Goal: Communication & Community: Answer question/provide support

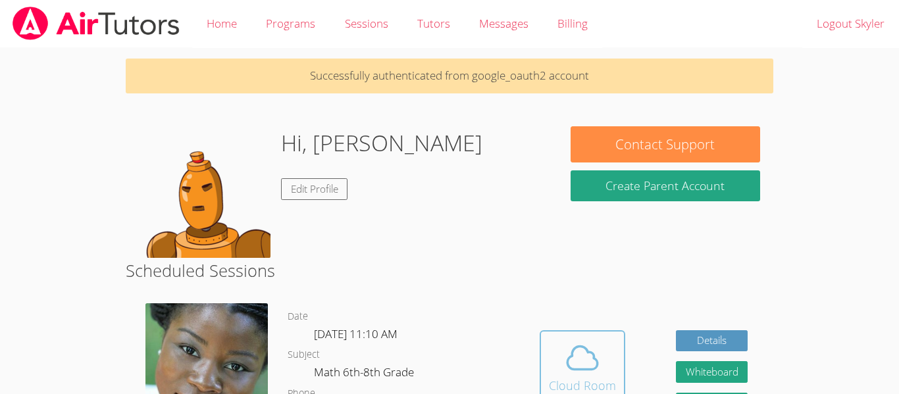
click at [567, 357] on icon at bounding box center [582, 357] width 30 height 23
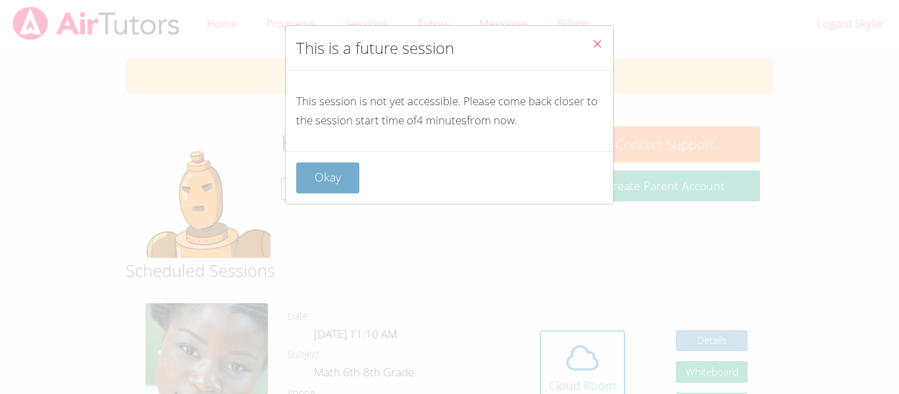
click at [328, 190] on button "Okay" at bounding box center [327, 178] width 63 height 31
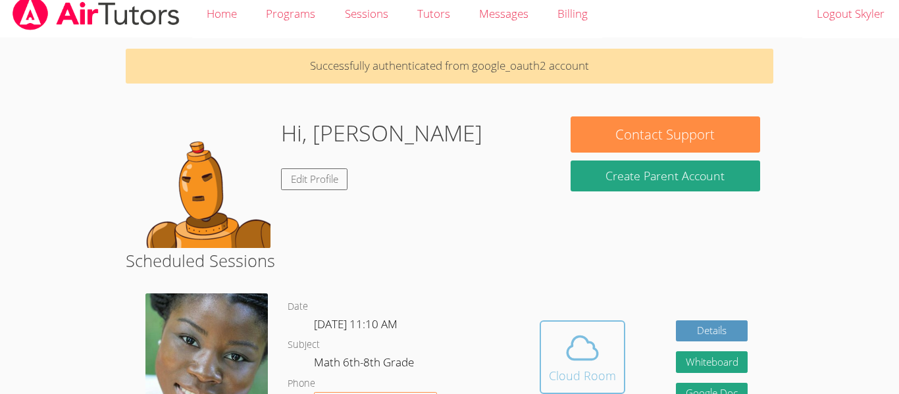
click at [551, 351] on span at bounding box center [582, 348] width 67 height 37
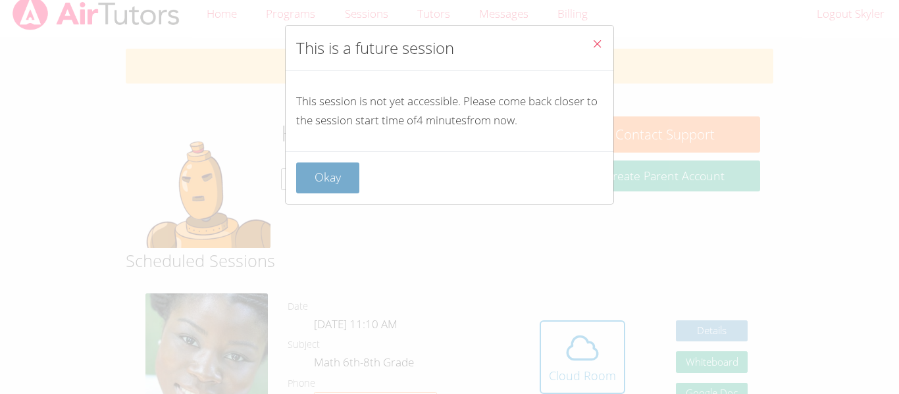
click at [328, 178] on button "Okay" at bounding box center [327, 178] width 63 height 31
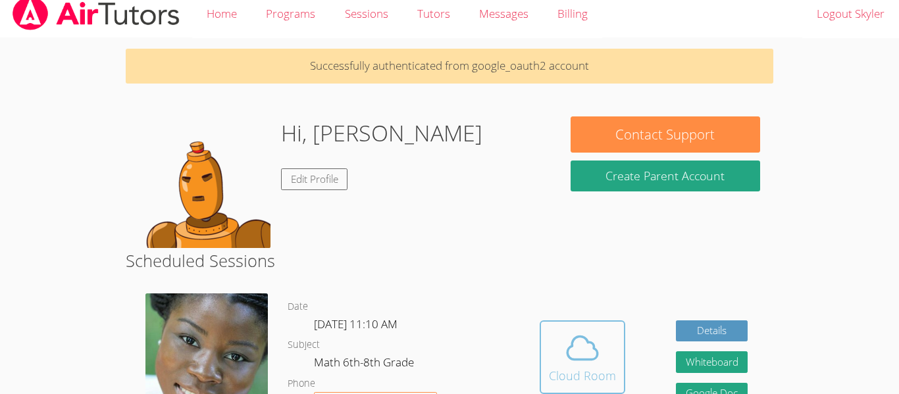
click at [549, 361] on span at bounding box center [582, 348] width 67 height 37
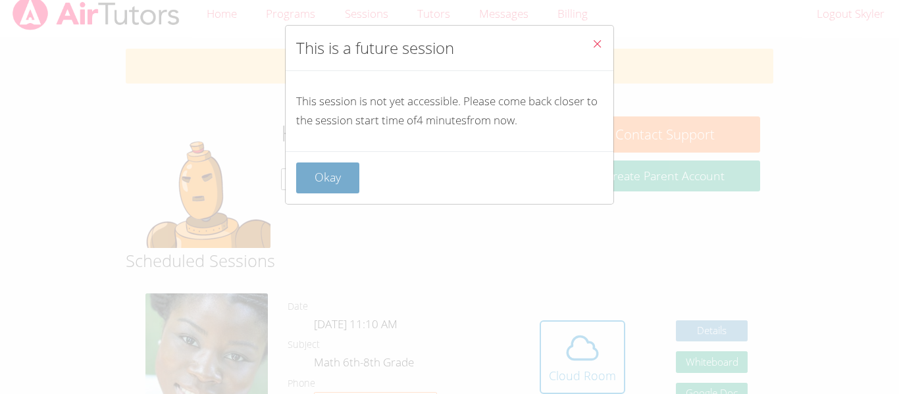
click at [329, 180] on button "Okay" at bounding box center [327, 178] width 63 height 31
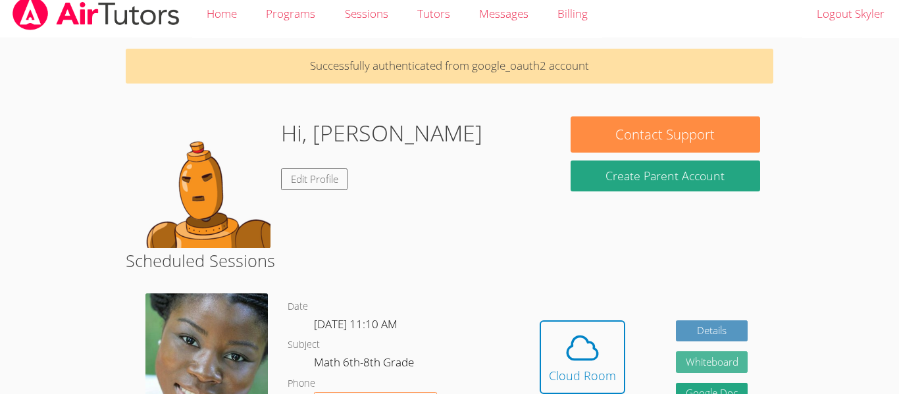
click at [689, 370] on button "Whiteboard" at bounding box center [712, 362] width 72 height 22
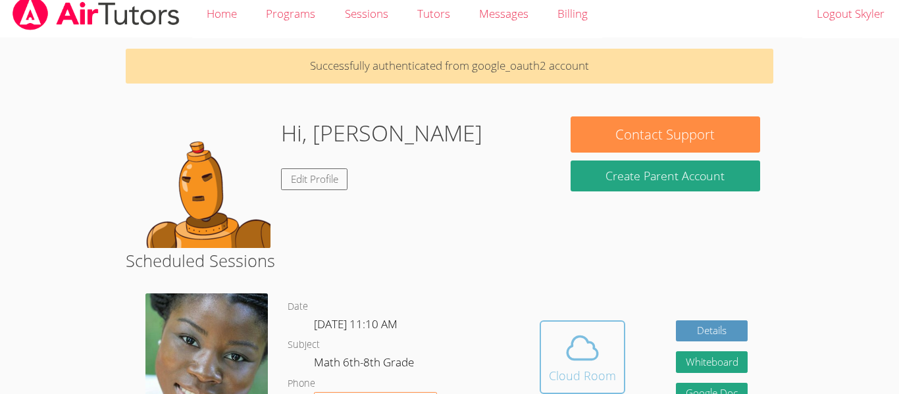
click at [574, 355] on icon at bounding box center [582, 348] width 37 height 37
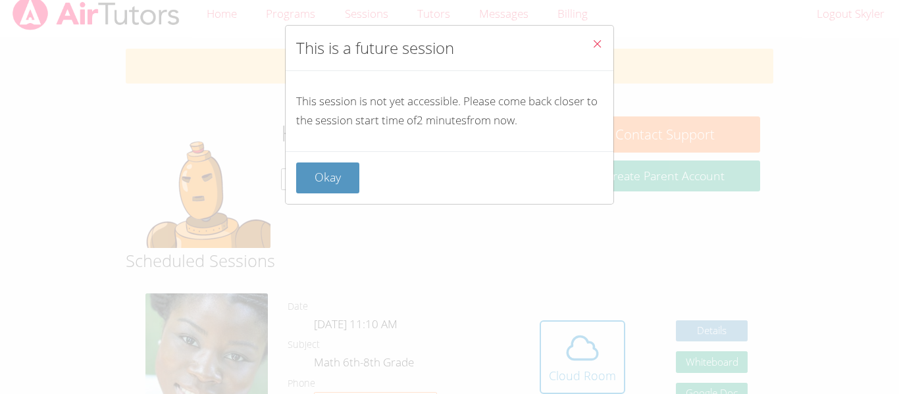
click at [314, 161] on div "Okay" at bounding box center [450, 177] width 328 height 53
click at [317, 170] on button "Okay" at bounding box center [327, 178] width 63 height 31
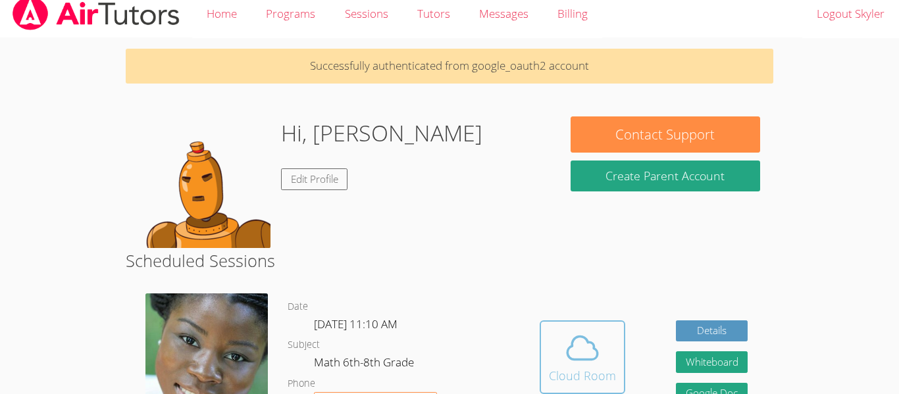
click at [566, 345] on icon at bounding box center [582, 348] width 37 height 37
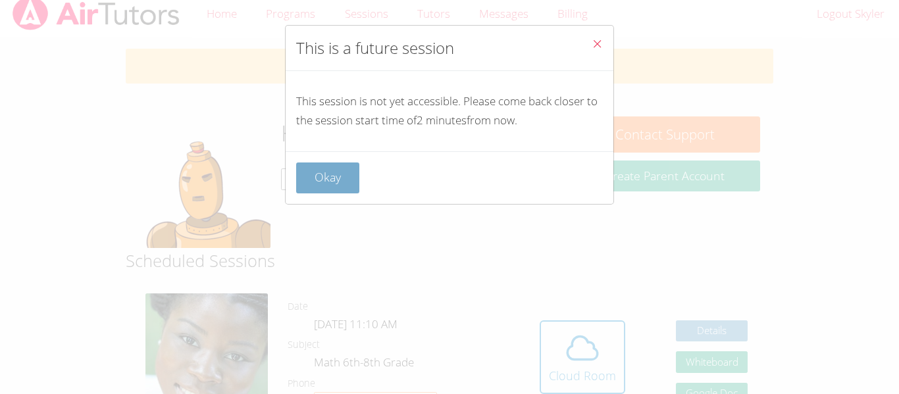
click at [324, 171] on button "Okay" at bounding box center [327, 178] width 63 height 31
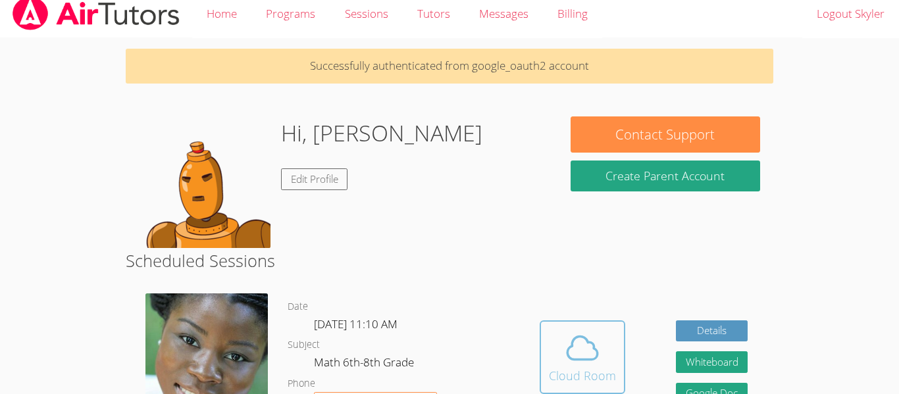
click at [578, 367] on div "Cloud Room" at bounding box center [582, 376] width 67 height 18
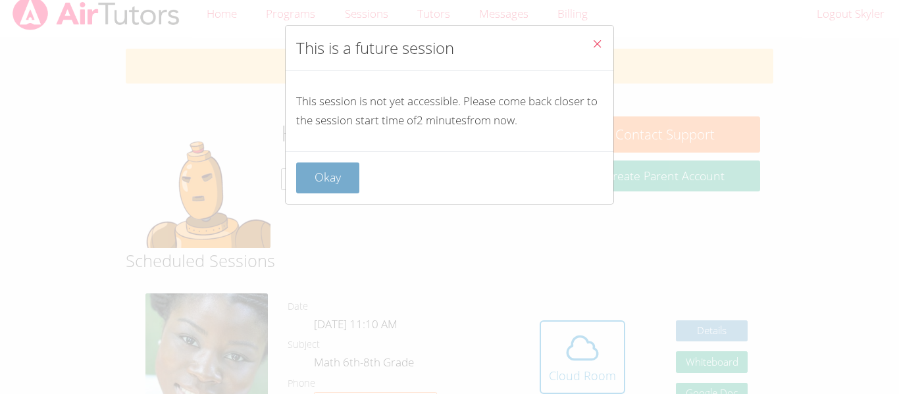
click at [305, 173] on button "Okay" at bounding box center [327, 178] width 63 height 31
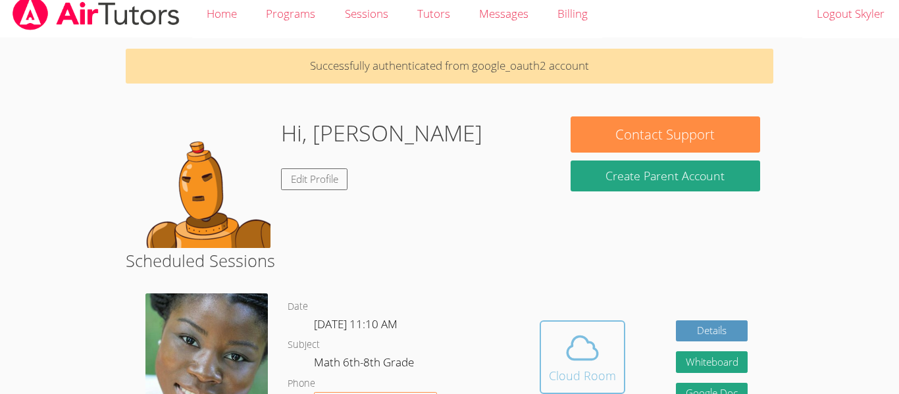
click at [545, 347] on button "Cloud Room" at bounding box center [583, 357] width 86 height 74
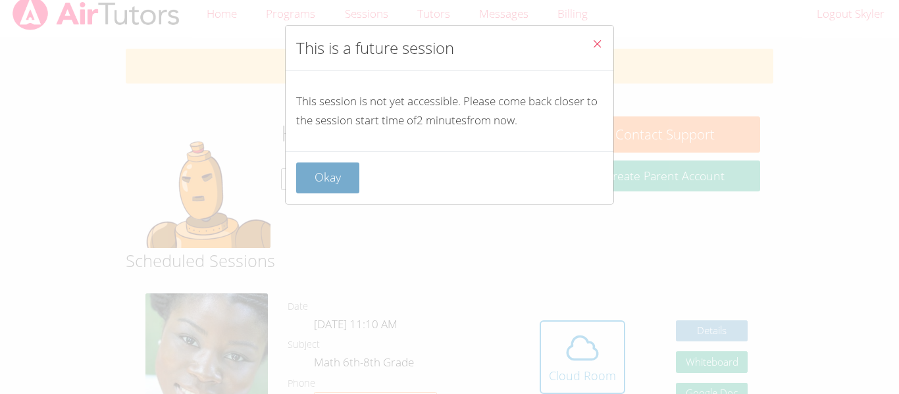
click at [311, 180] on button "Okay" at bounding box center [327, 178] width 63 height 31
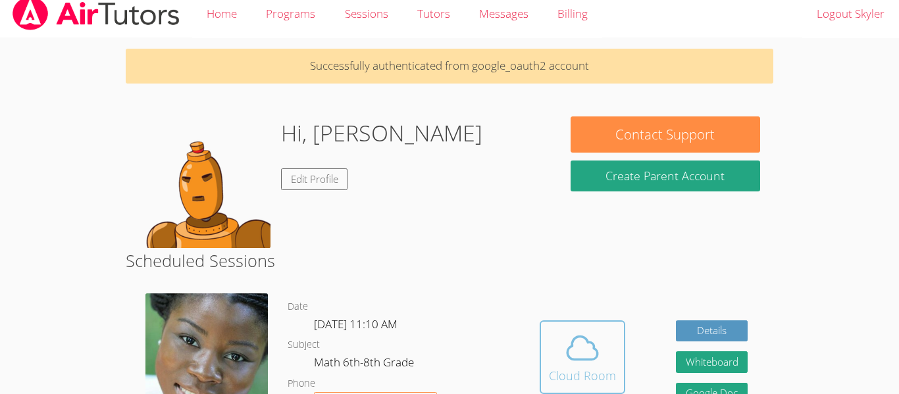
click at [590, 368] on div "Cloud Room" at bounding box center [582, 376] width 67 height 18
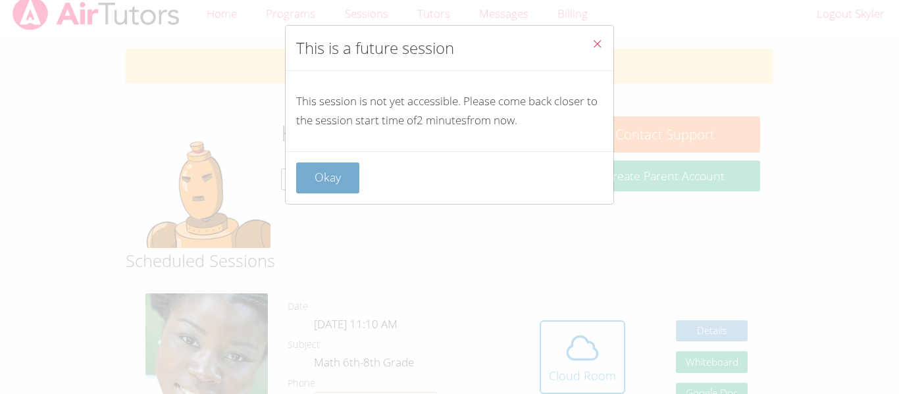
click at [345, 182] on button "Okay" at bounding box center [327, 178] width 63 height 31
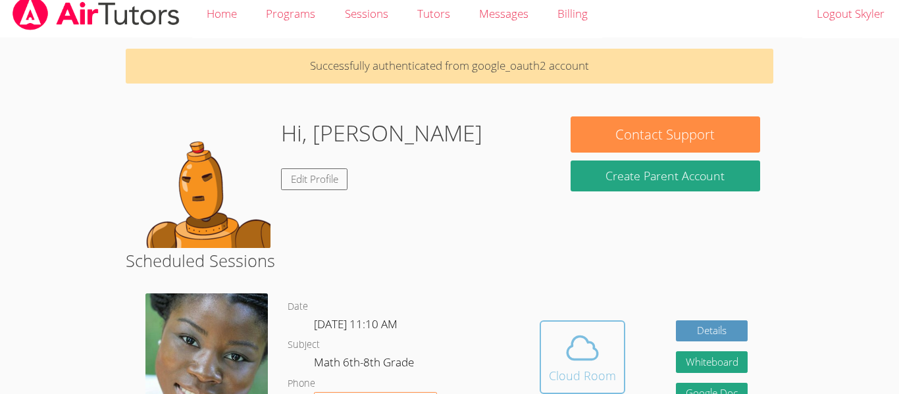
click at [578, 362] on icon at bounding box center [582, 348] width 37 height 37
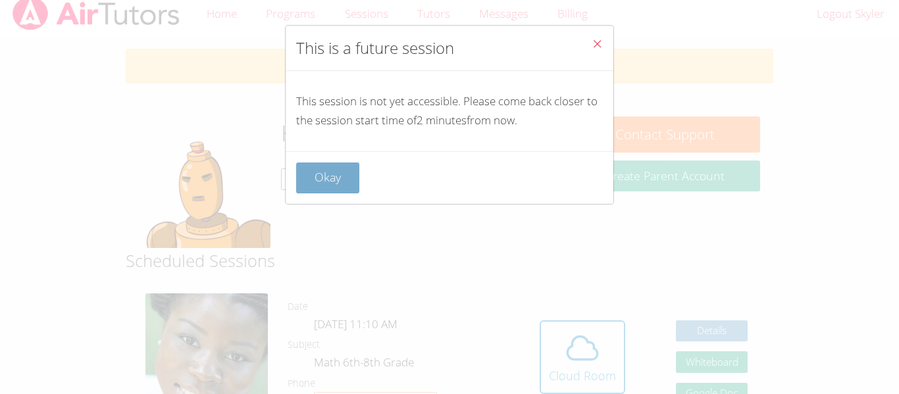
click at [347, 174] on button "Okay" at bounding box center [327, 178] width 63 height 31
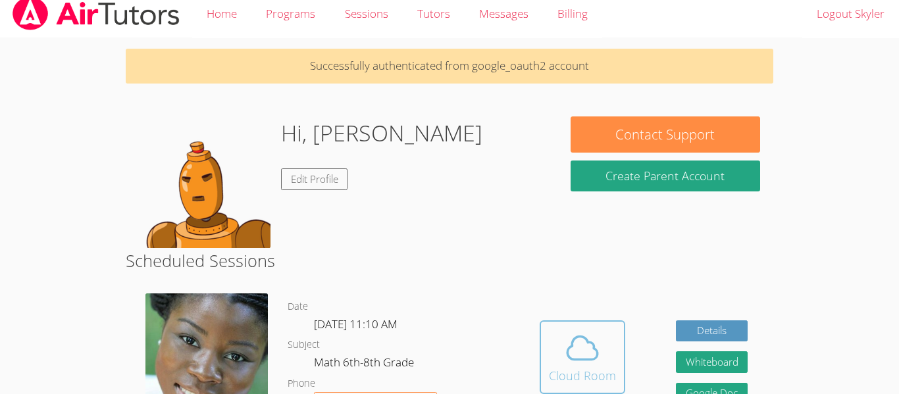
click at [548, 328] on button "Cloud Room" at bounding box center [583, 357] width 86 height 74
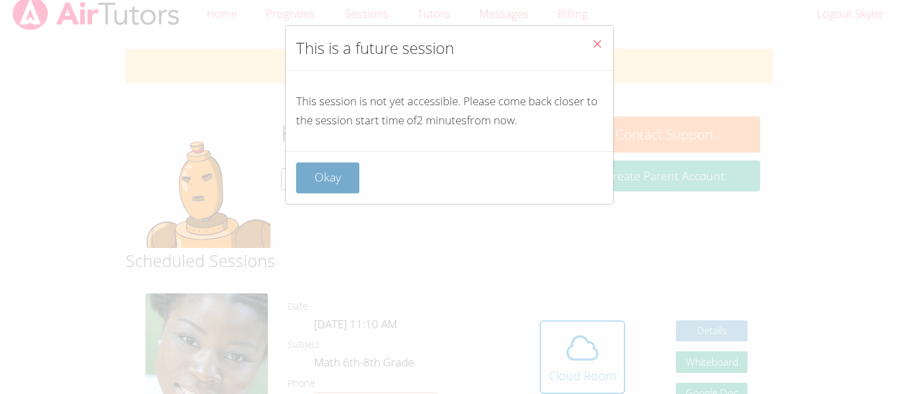
click at [324, 165] on button "Okay" at bounding box center [327, 178] width 63 height 31
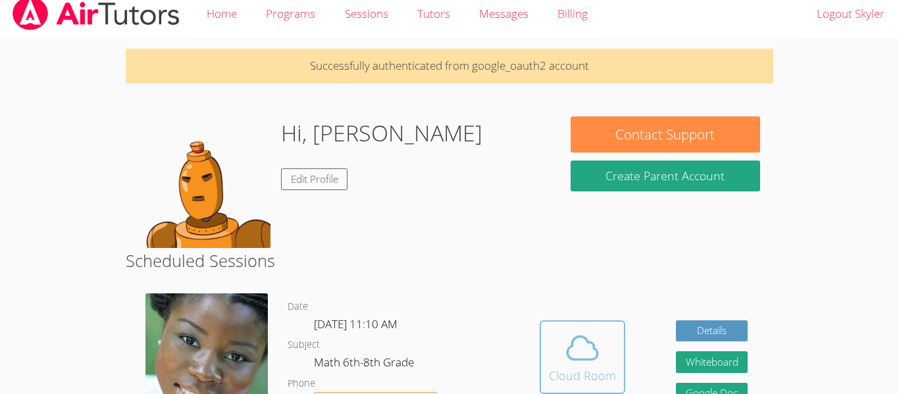
click at [545, 365] on button "Cloud Room" at bounding box center [583, 357] width 86 height 74
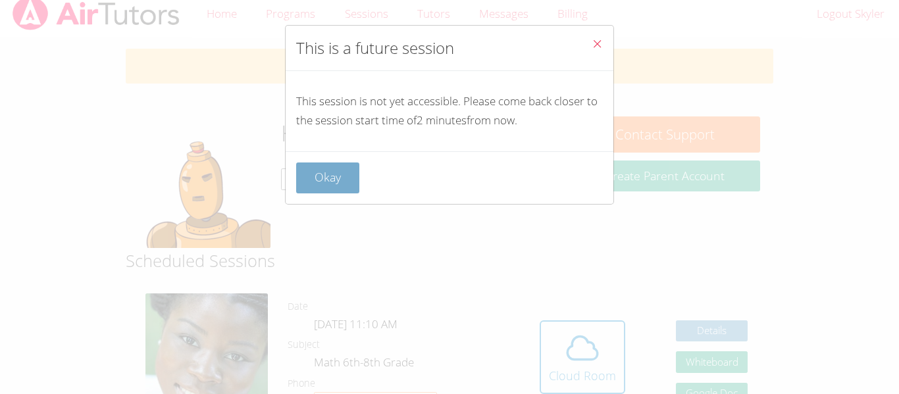
click at [352, 182] on button "Okay" at bounding box center [327, 178] width 63 height 31
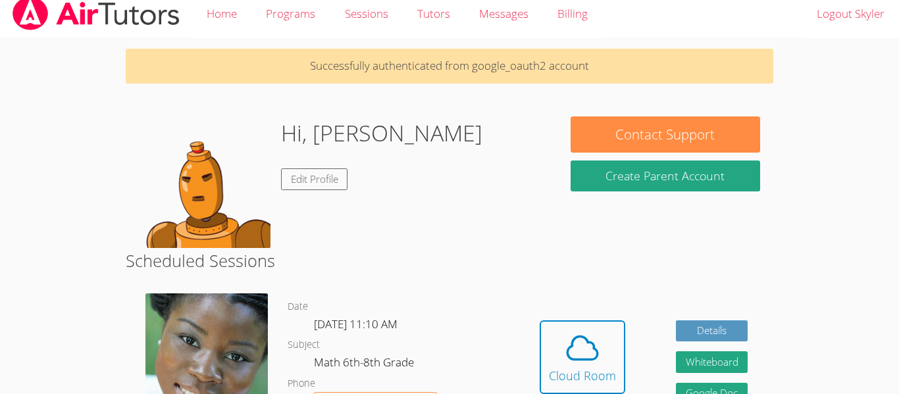
click at [561, 316] on div "Hidden Cloud Room Details Whiteboard Hidden Google Doc" at bounding box center [643, 367] width 259 height 167
click at [544, 346] on button "Cloud Room" at bounding box center [583, 357] width 86 height 74
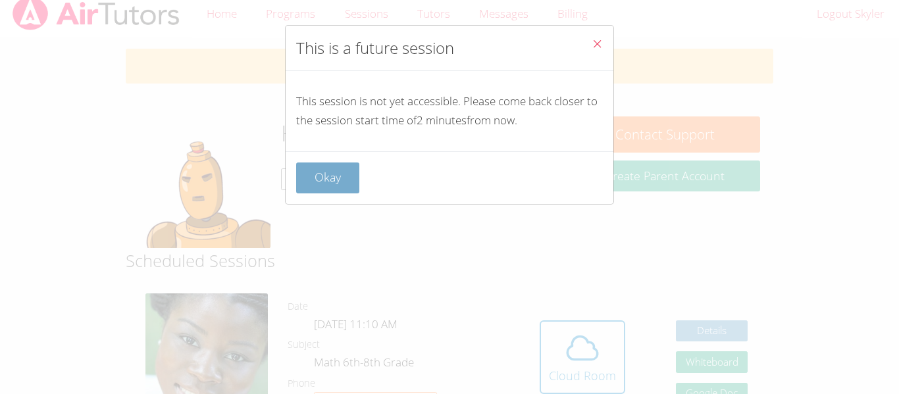
click at [330, 178] on button "Okay" at bounding box center [327, 178] width 63 height 31
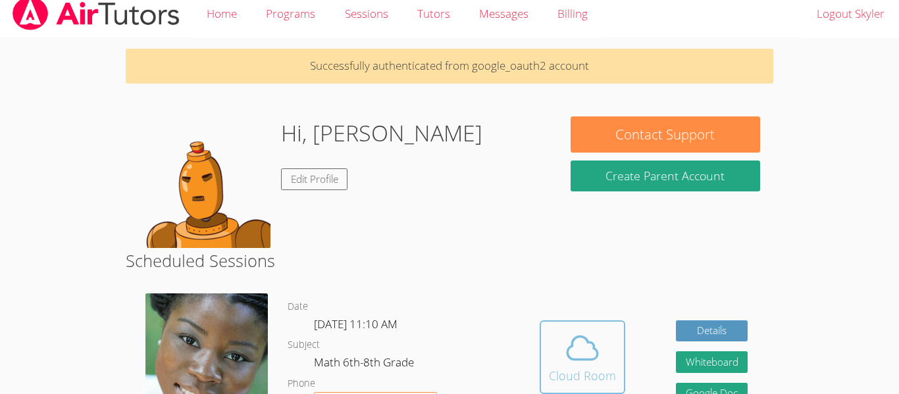
click at [615, 372] on button "Cloud Room" at bounding box center [583, 357] width 86 height 74
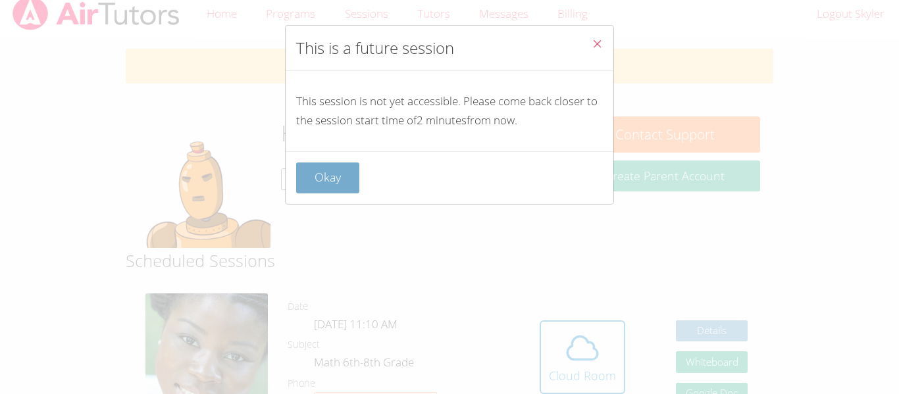
click at [342, 178] on button "Okay" at bounding box center [327, 178] width 63 height 31
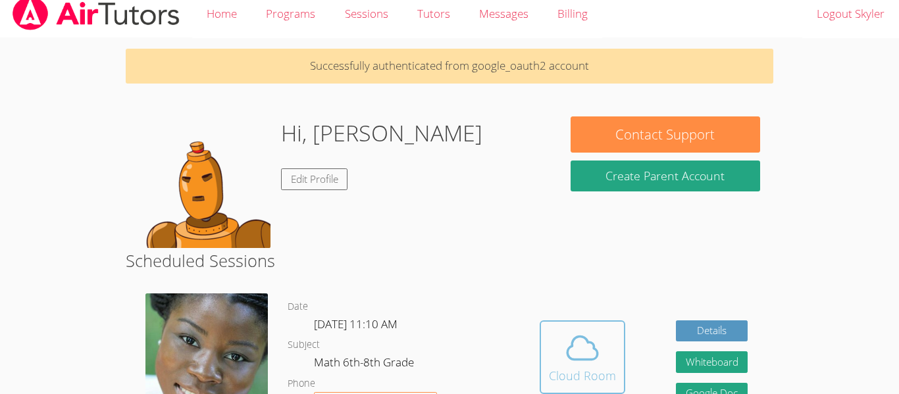
click at [583, 349] on icon at bounding box center [582, 348] width 37 height 37
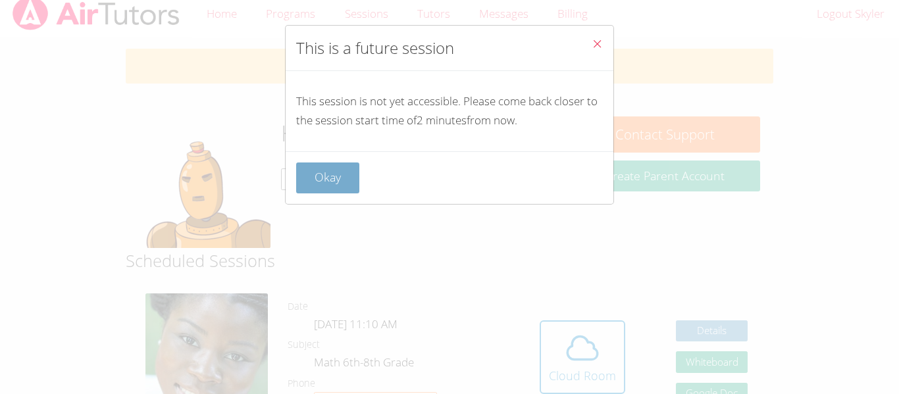
click at [324, 182] on button "Okay" at bounding box center [327, 178] width 63 height 31
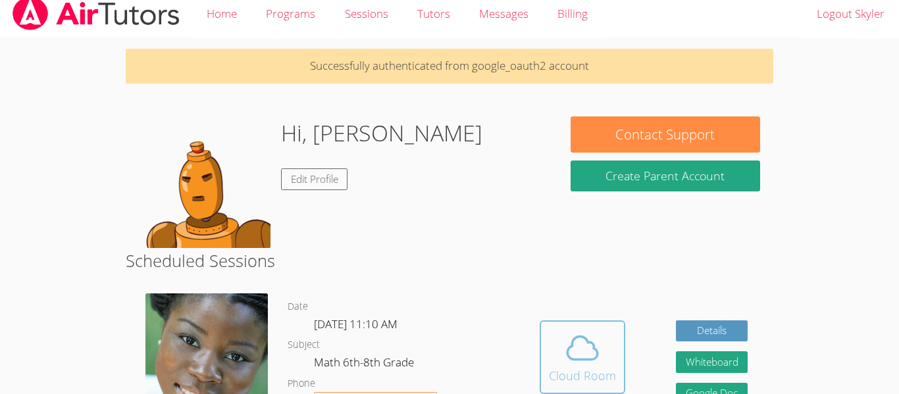
click at [572, 356] on icon at bounding box center [582, 348] width 37 height 37
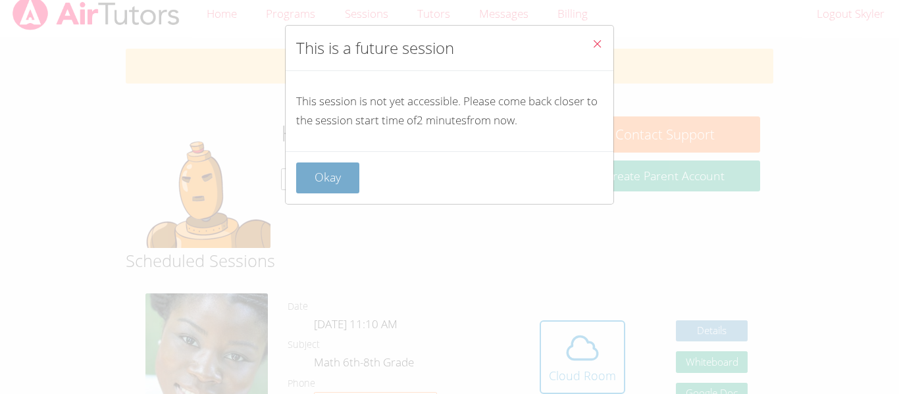
click at [309, 178] on button "Okay" at bounding box center [327, 178] width 63 height 31
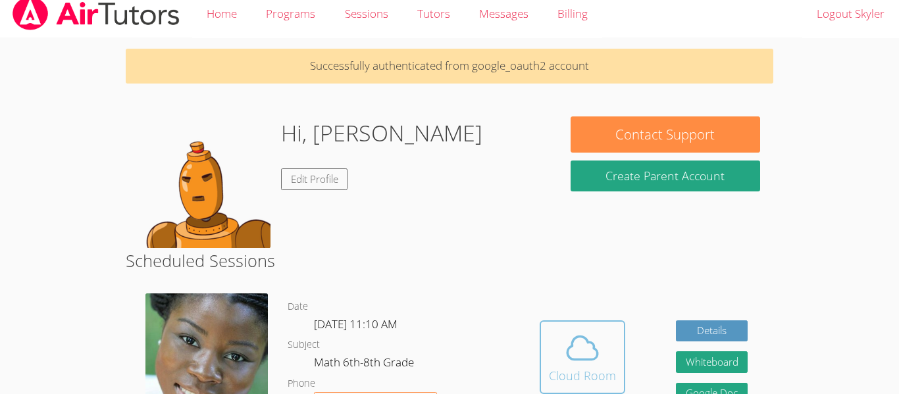
click at [554, 360] on span at bounding box center [582, 348] width 67 height 37
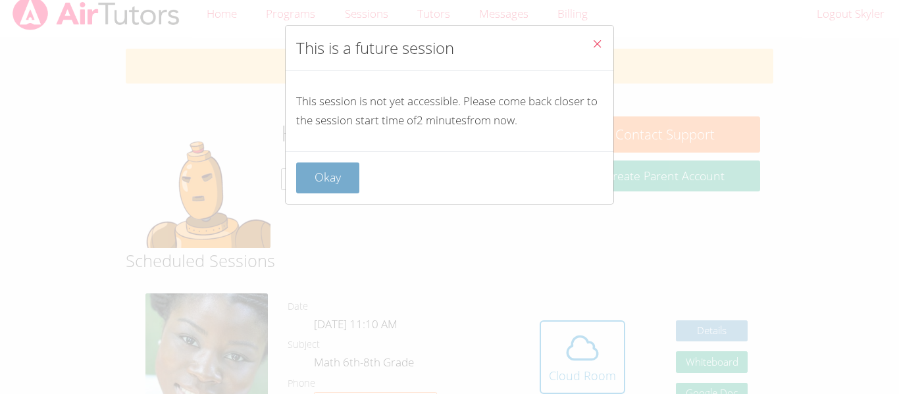
click at [316, 172] on button "Okay" at bounding box center [327, 178] width 63 height 31
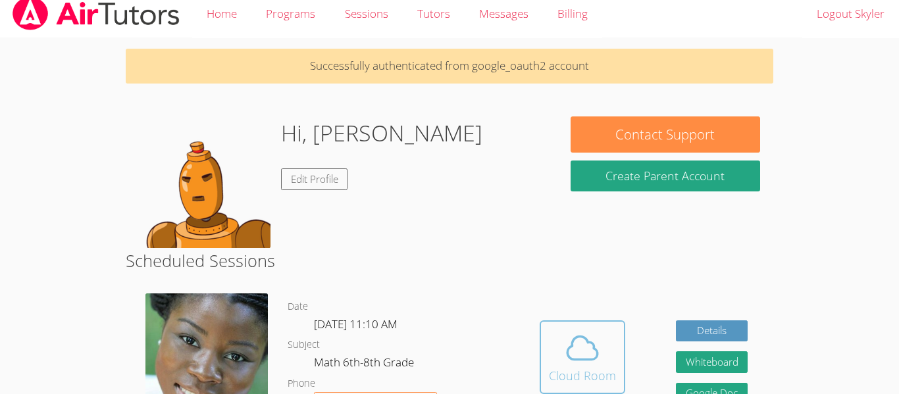
click at [567, 359] on icon at bounding box center [582, 348] width 37 height 37
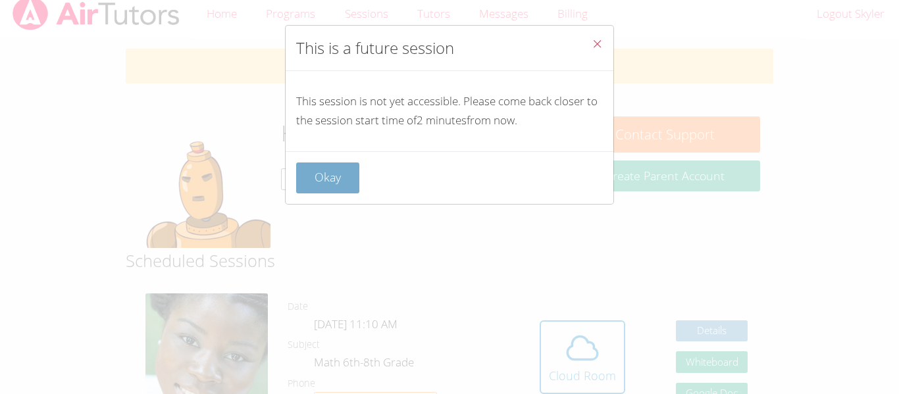
click at [331, 183] on button "Okay" at bounding box center [327, 178] width 63 height 31
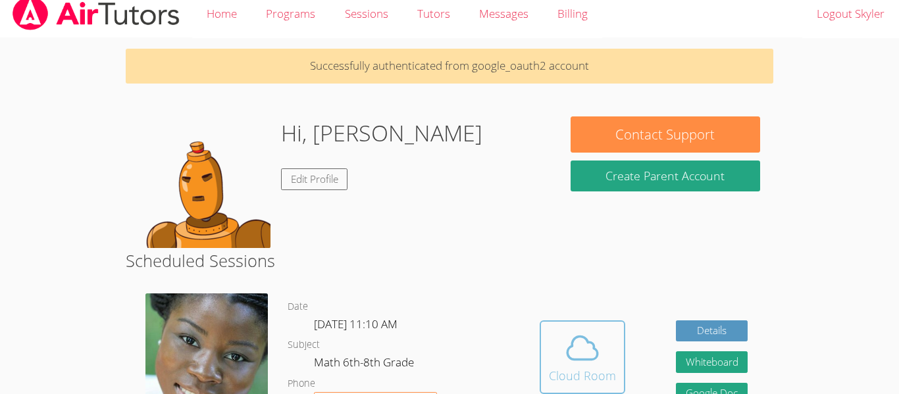
click at [553, 346] on span at bounding box center [582, 348] width 67 height 37
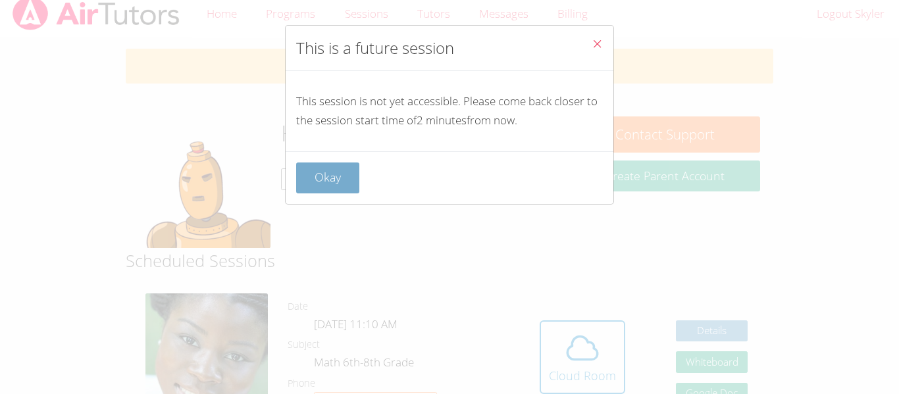
click at [338, 173] on button "Okay" at bounding box center [327, 178] width 63 height 31
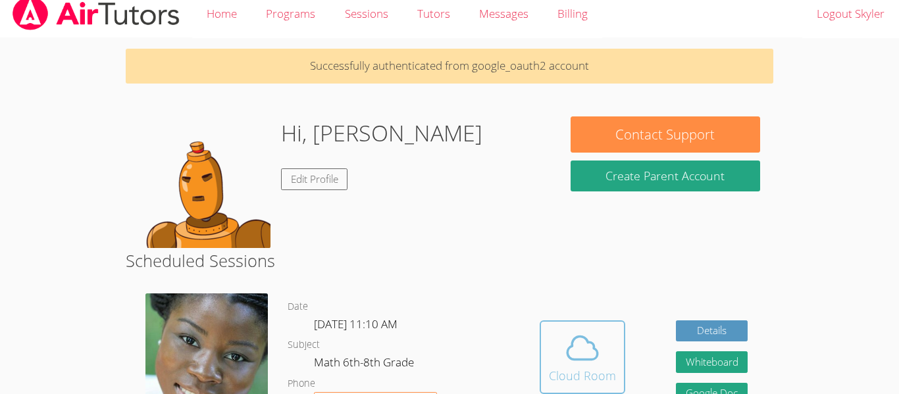
click at [570, 344] on icon at bounding box center [582, 348] width 37 height 37
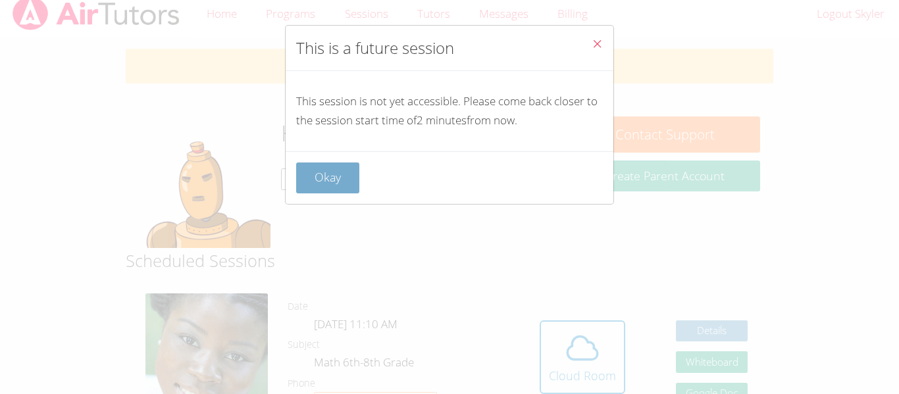
click at [303, 176] on button "Okay" at bounding box center [327, 178] width 63 height 31
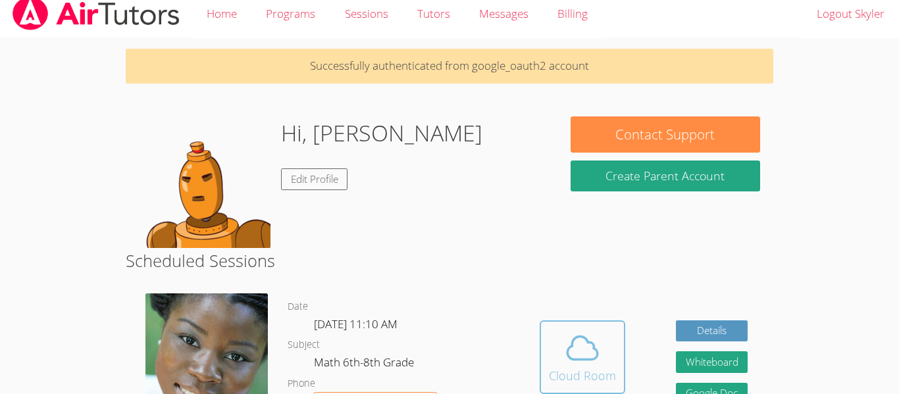
click at [555, 327] on button "Cloud Room" at bounding box center [583, 357] width 86 height 74
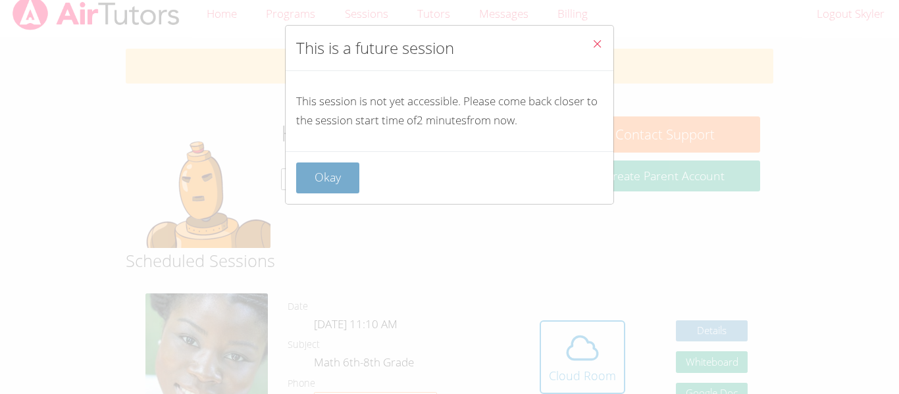
click at [316, 169] on button "Okay" at bounding box center [327, 178] width 63 height 31
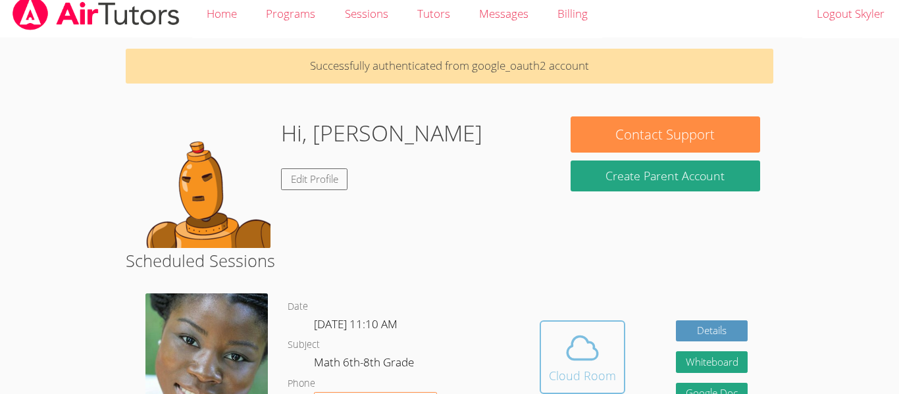
click at [553, 336] on span at bounding box center [582, 348] width 67 height 37
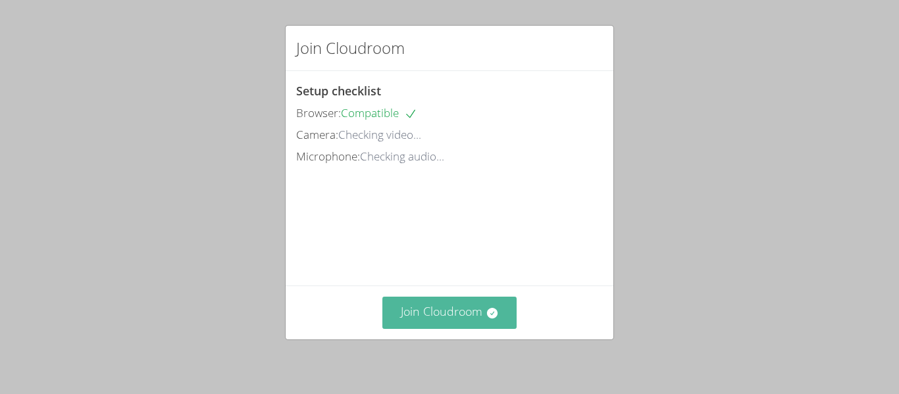
click at [418, 314] on button "Join Cloudroom" at bounding box center [449, 313] width 135 height 32
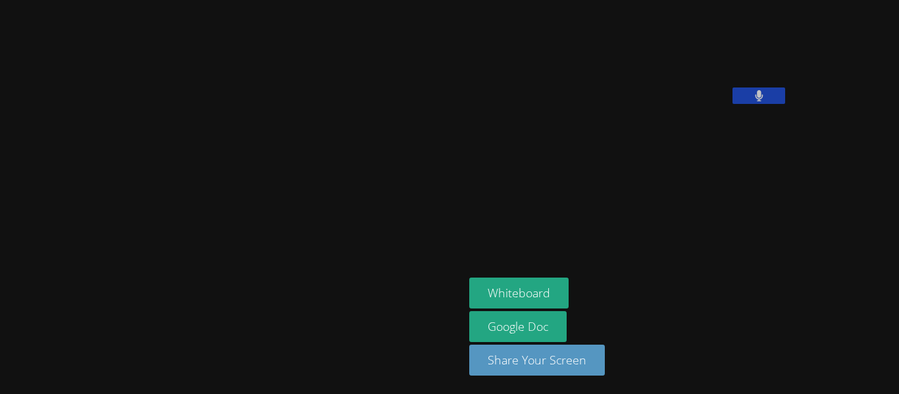
click at [755, 101] on icon at bounding box center [759, 95] width 9 height 11
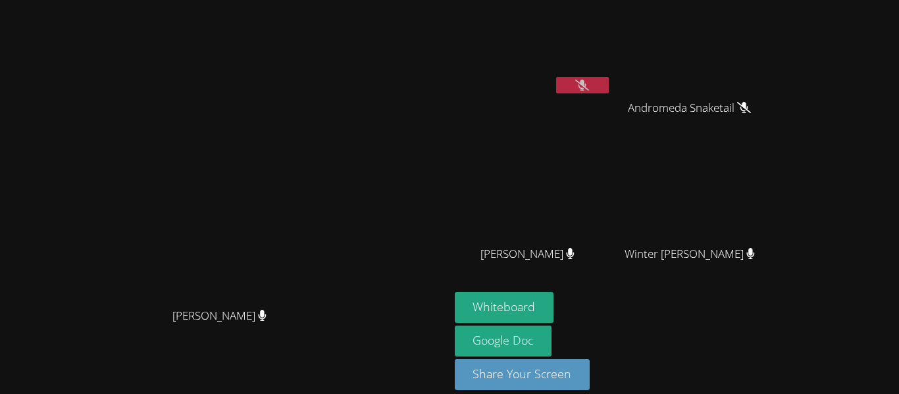
click at [589, 86] on icon at bounding box center [582, 85] width 14 height 11
click at [609, 91] on button at bounding box center [582, 85] width 53 height 16
click at [609, 80] on button at bounding box center [582, 85] width 53 height 16
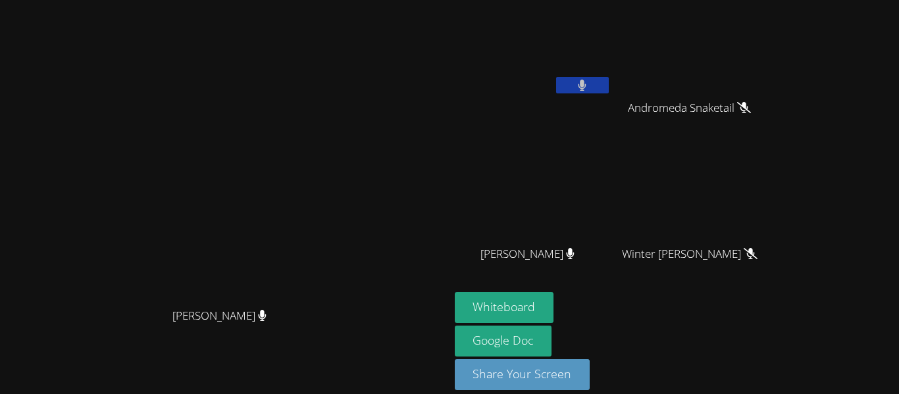
click at [609, 84] on button at bounding box center [582, 85] width 53 height 16
click at [589, 90] on icon at bounding box center [582, 85] width 14 height 11
click at [586, 90] on icon at bounding box center [582, 85] width 8 height 11
click at [589, 84] on icon at bounding box center [582, 85] width 14 height 11
click at [586, 84] on icon at bounding box center [582, 85] width 8 height 11
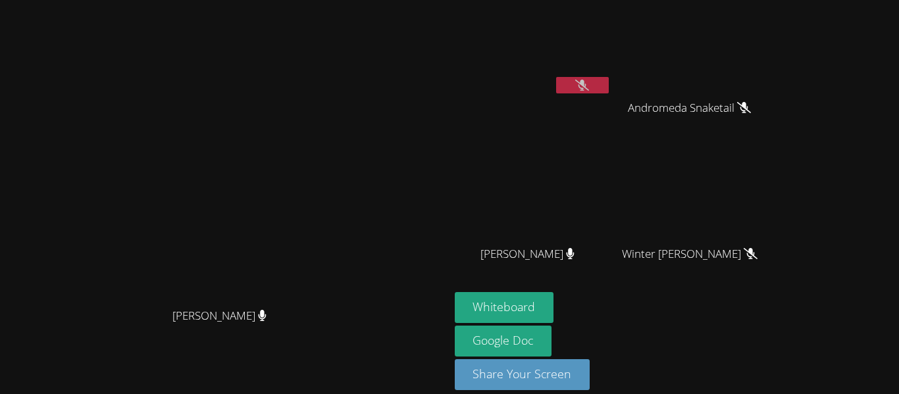
click at [609, 88] on button at bounding box center [582, 85] width 53 height 16
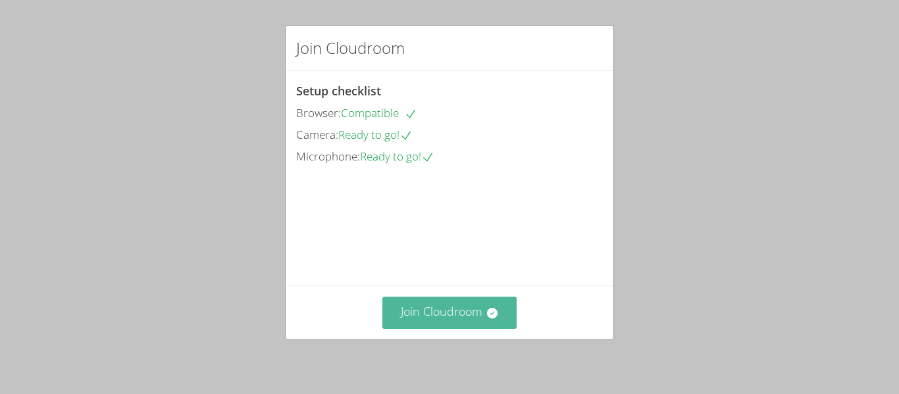
click at [451, 306] on button "Join Cloudroom" at bounding box center [449, 313] width 135 height 32
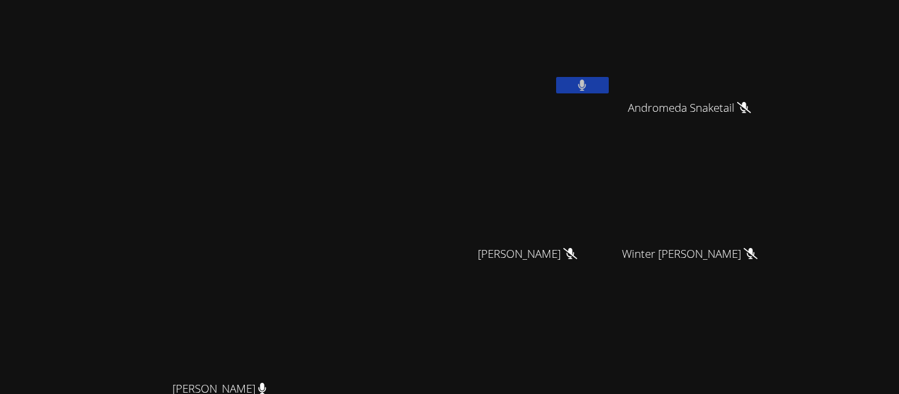
click at [586, 88] on icon at bounding box center [582, 85] width 9 height 11
click at [589, 88] on icon at bounding box center [582, 85] width 14 height 11
click at [586, 88] on icon at bounding box center [582, 85] width 9 height 11
click at [609, 92] on button at bounding box center [582, 85] width 53 height 16
click at [609, 77] on button at bounding box center [582, 85] width 53 height 16
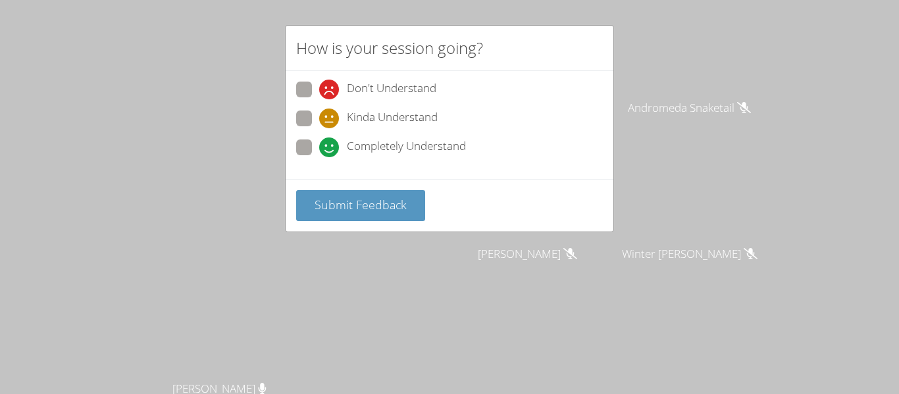
click at [316, 151] on label "Completely Understand" at bounding box center [381, 148] width 170 height 18
click at [319, 151] on input "Completely Understand" at bounding box center [324, 144] width 11 height 11
radio input "true"
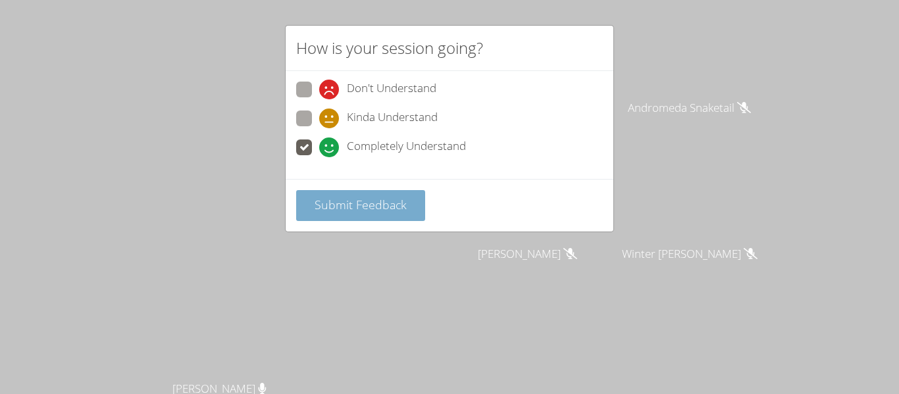
click at [336, 195] on button "Submit Feedback" at bounding box center [360, 205] width 129 height 31
